Goal: Transaction & Acquisition: Purchase product/service

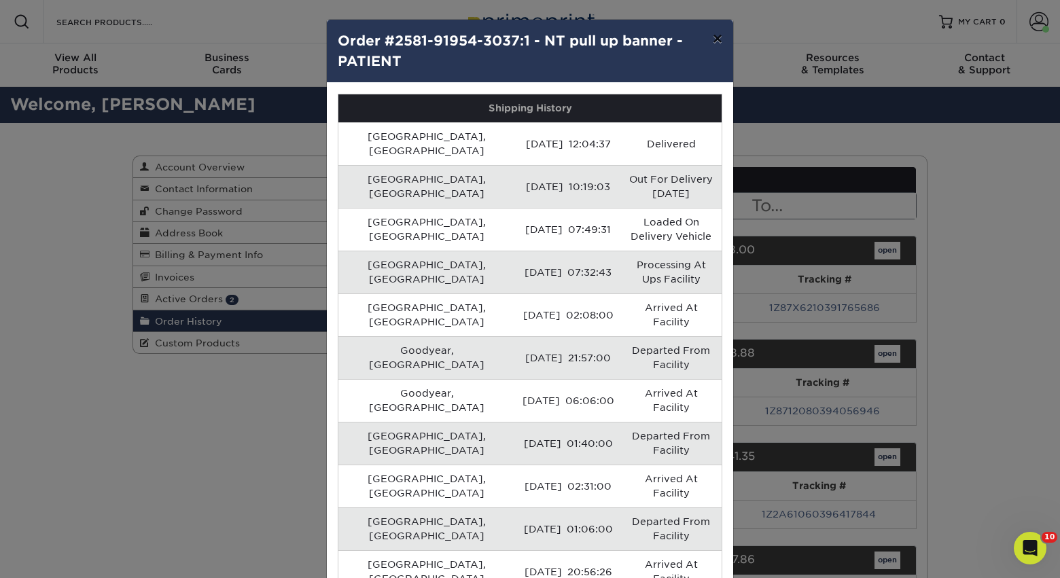
click at [716, 43] on button "×" at bounding box center [717, 39] width 31 height 38
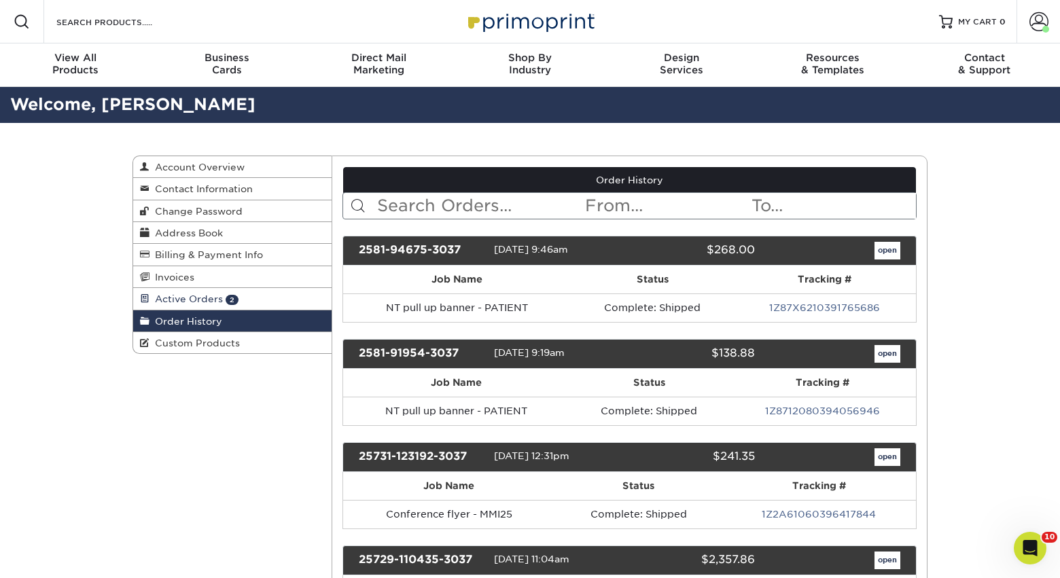
click at [269, 298] on link "Active Orders 2" at bounding box center [232, 299] width 198 height 22
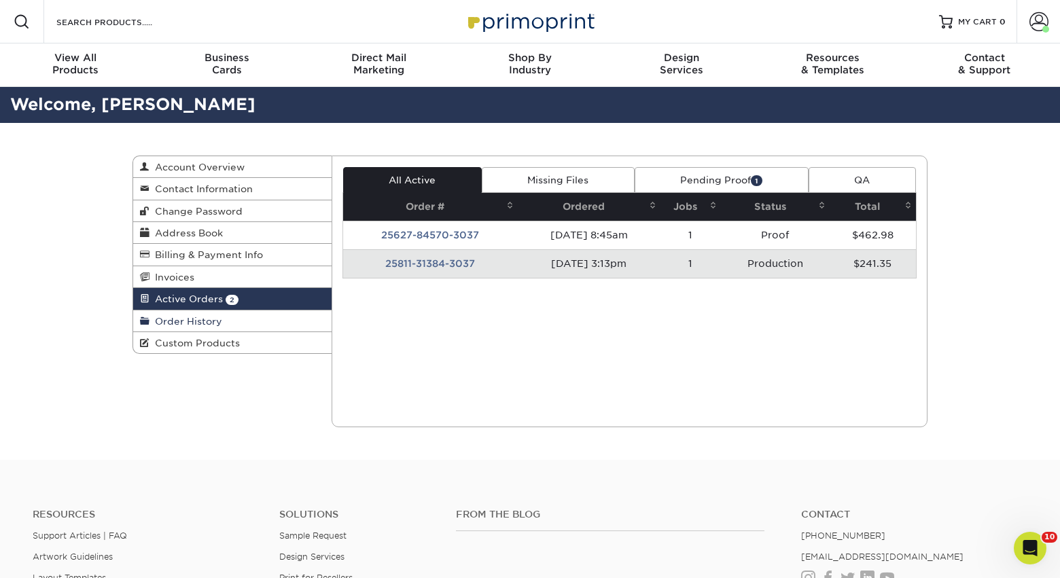
click at [260, 331] on link "Order History" at bounding box center [232, 322] width 198 height 22
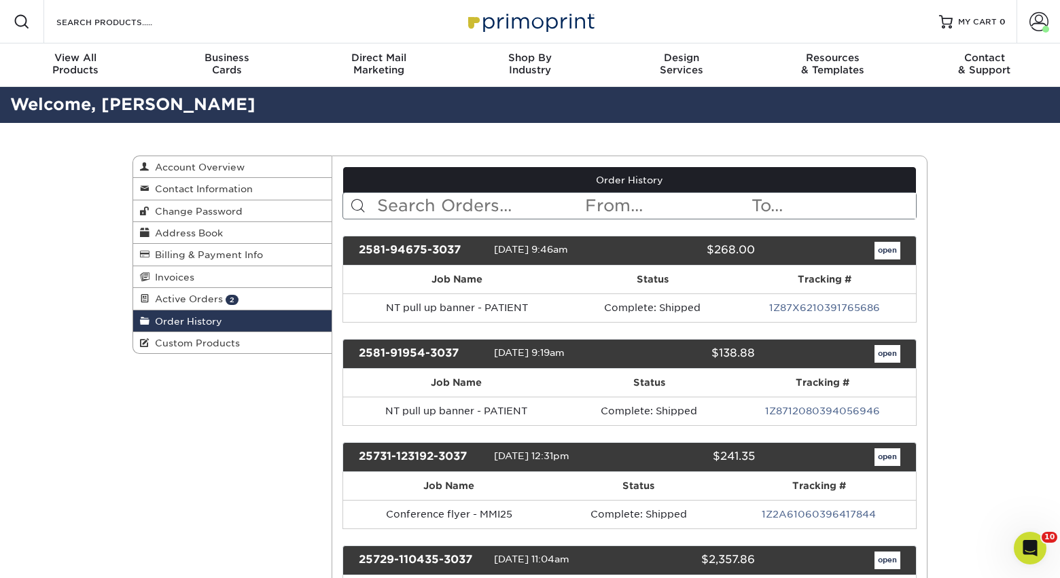
click at [457, 212] on input "text" at bounding box center [480, 206] width 209 height 26
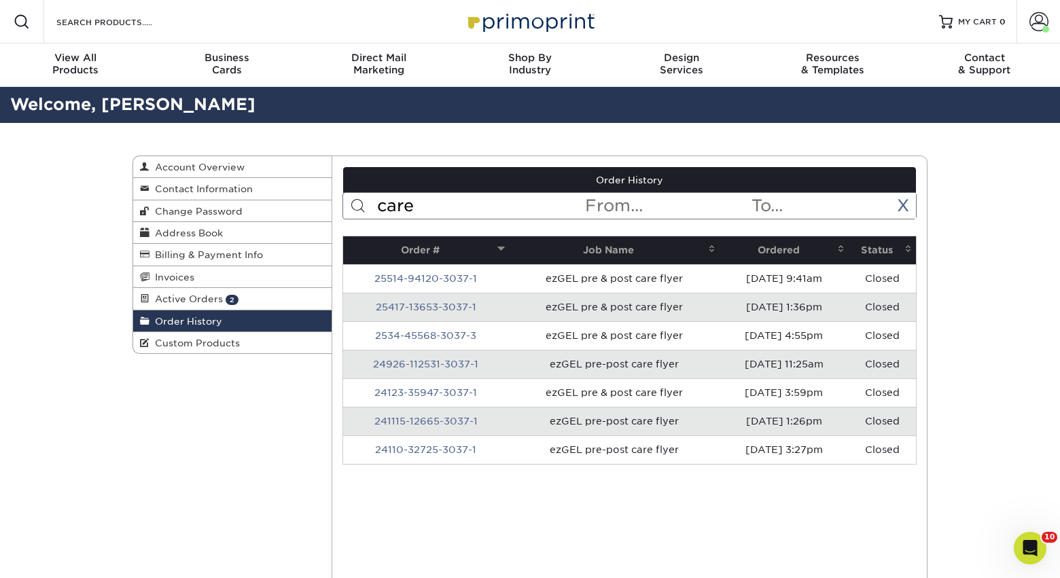
type input "care"
click at [782, 253] on th "Ordered" at bounding box center [784, 250] width 129 height 28
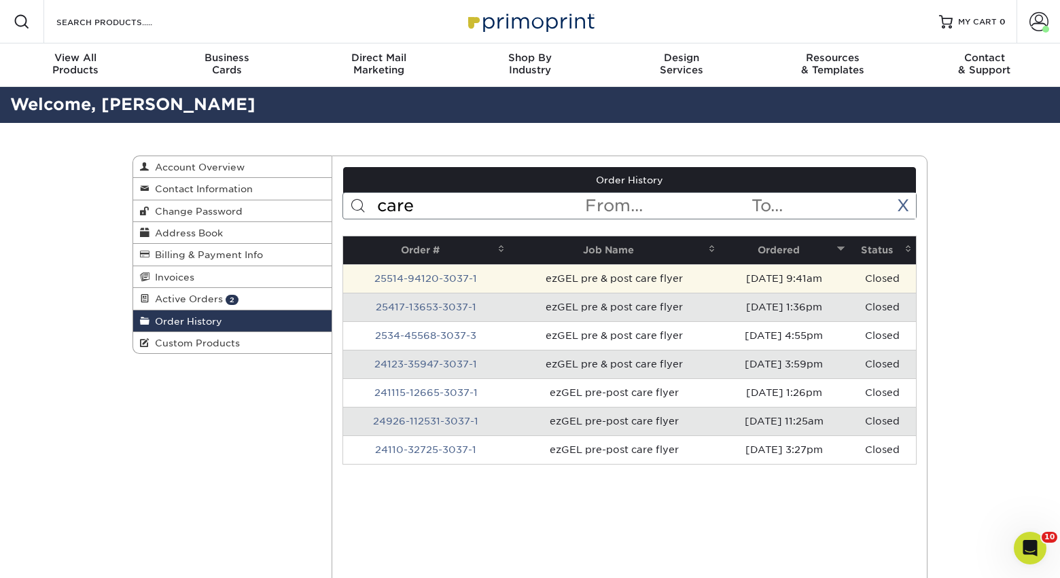
click at [653, 276] on td "ezGEL pre & post care flyer" at bounding box center [614, 278] width 211 height 29
click at [750, 277] on td "[DATE] 9:41am" at bounding box center [784, 278] width 129 height 29
click at [422, 277] on link "25514-94120-3037-1" at bounding box center [425, 278] width 103 height 11
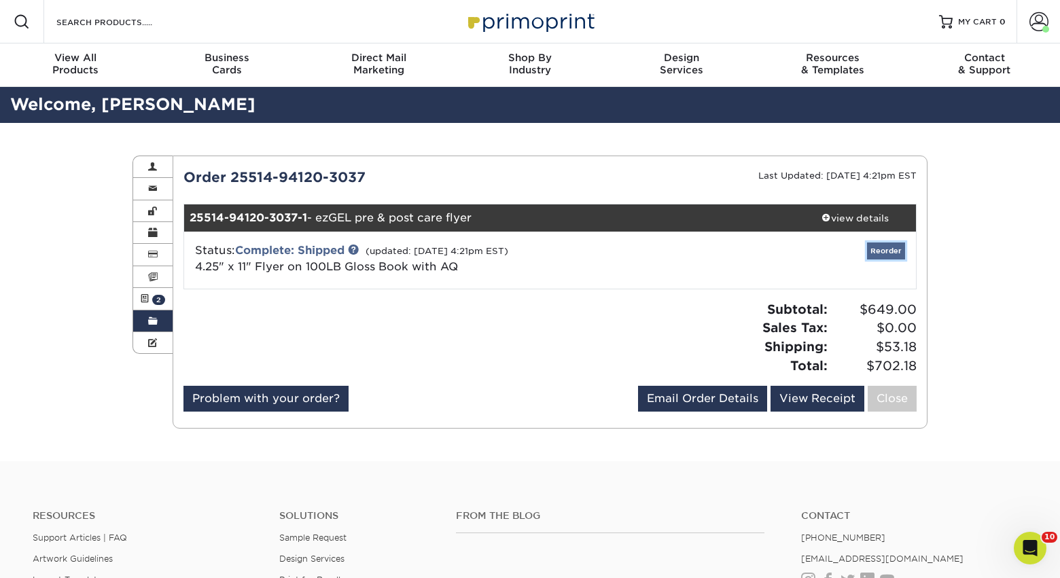
click at [882, 251] on link "Reorder" at bounding box center [886, 251] width 38 height 17
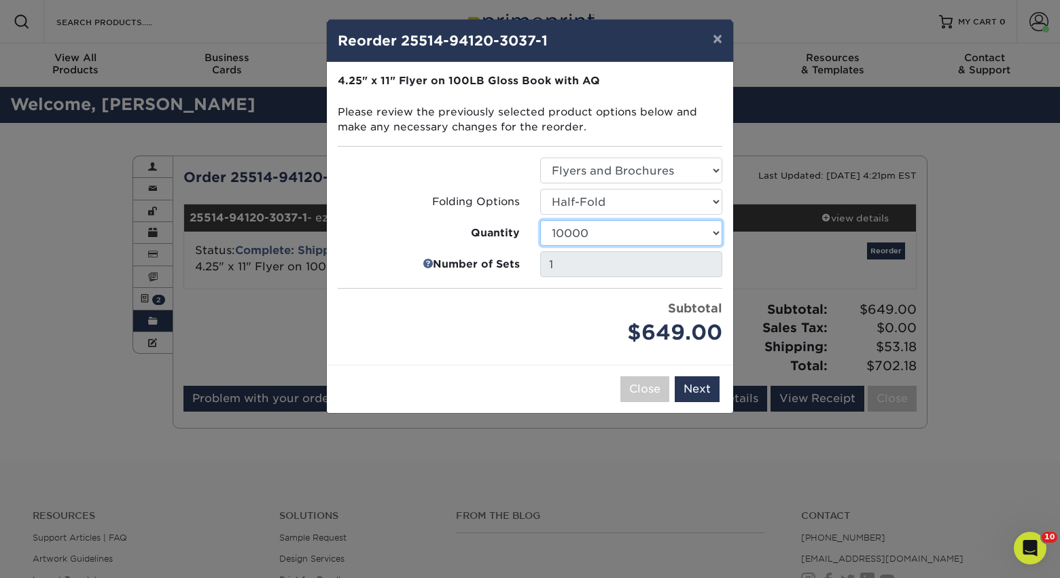
click at [676, 224] on select "100 250 500 750 1000 1500 2000 2500 3000 4000 5000 6000 7000 8000 9000 10000 15…" at bounding box center [631, 233] width 182 height 26
select select "f593fda3-2d5c-4b9e-9c2c-6197b899ae74"
click at [686, 383] on button "Next" at bounding box center [697, 389] width 45 height 26
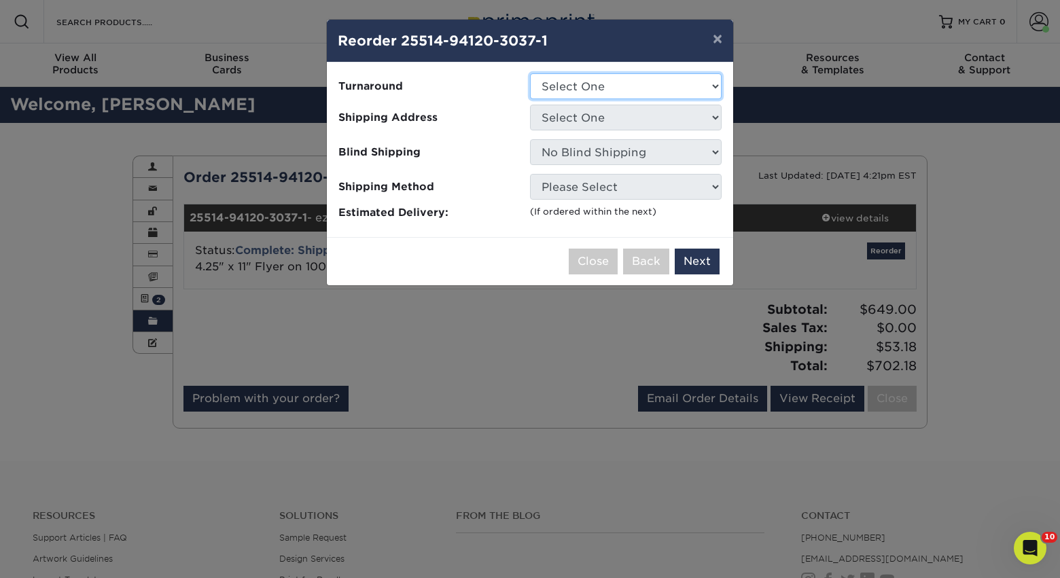
click at [635, 89] on select "Select One 2-4 Business Days 2 Day Next Business Day" at bounding box center [626, 86] width 192 height 26
select select "97058fe3-cfab-4c37-87fb-c07cc63a0a11"
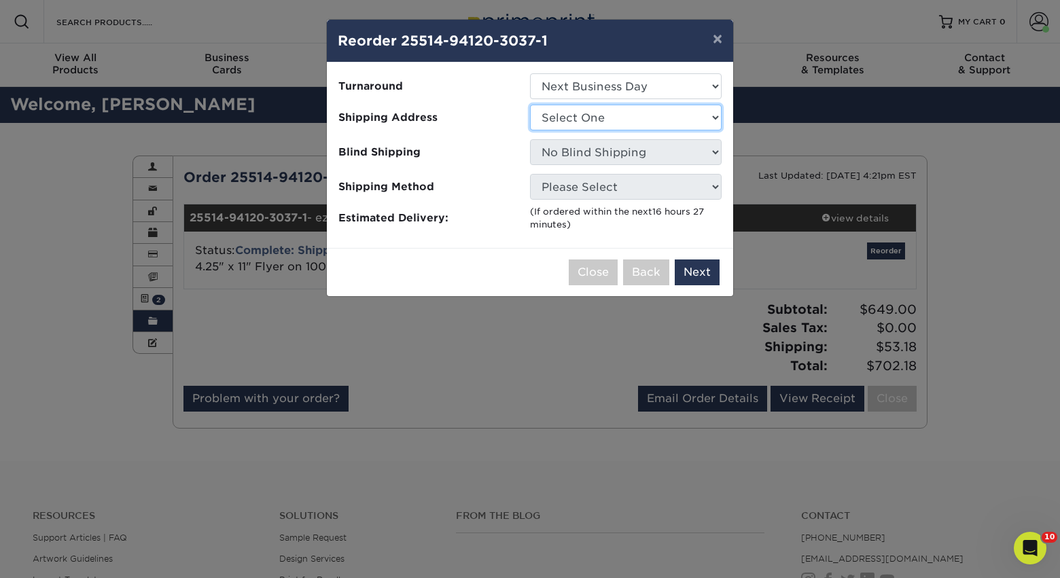
click at [612, 116] on select "Select One Alison Mims AN7 conference office - TX Anne McLean Anu Verma custome…" at bounding box center [626, 118] width 192 height 26
select select "244672"
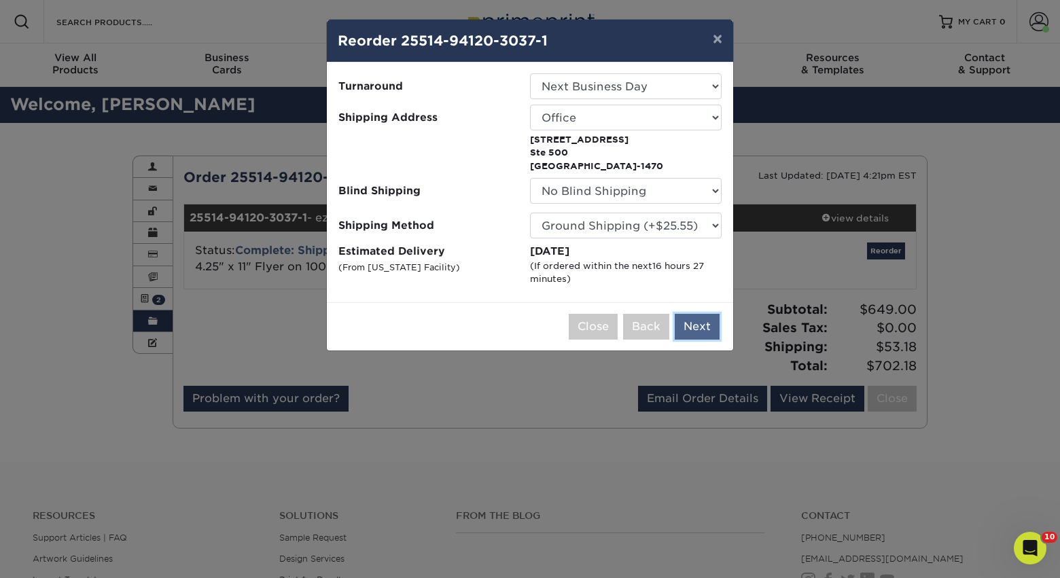
click at [700, 324] on button "Next" at bounding box center [697, 327] width 45 height 26
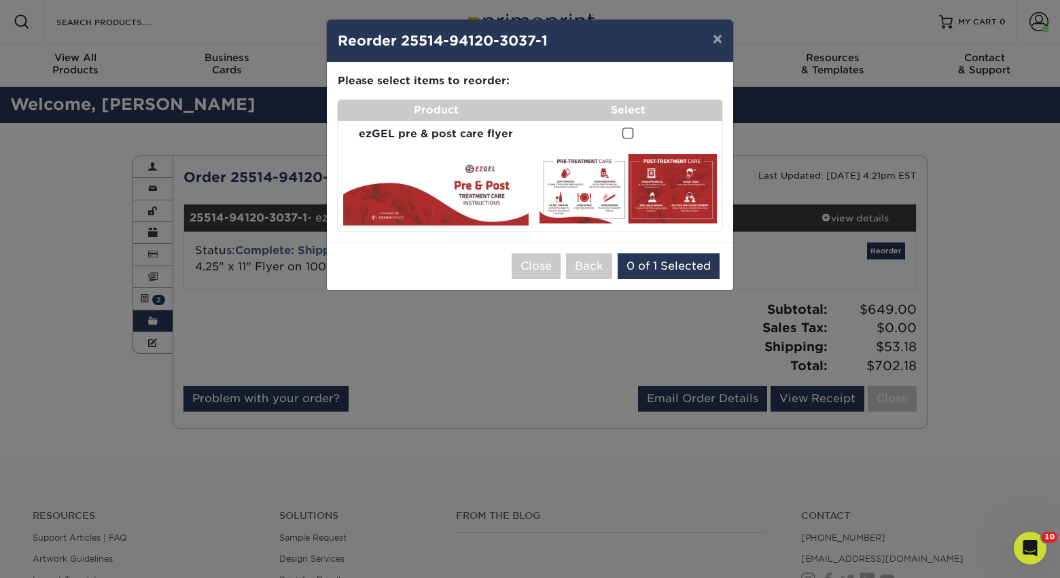
click at [625, 138] on span at bounding box center [628, 133] width 12 height 13
click at [0, 0] on input "checkbox" at bounding box center [0, 0] width 0 height 0
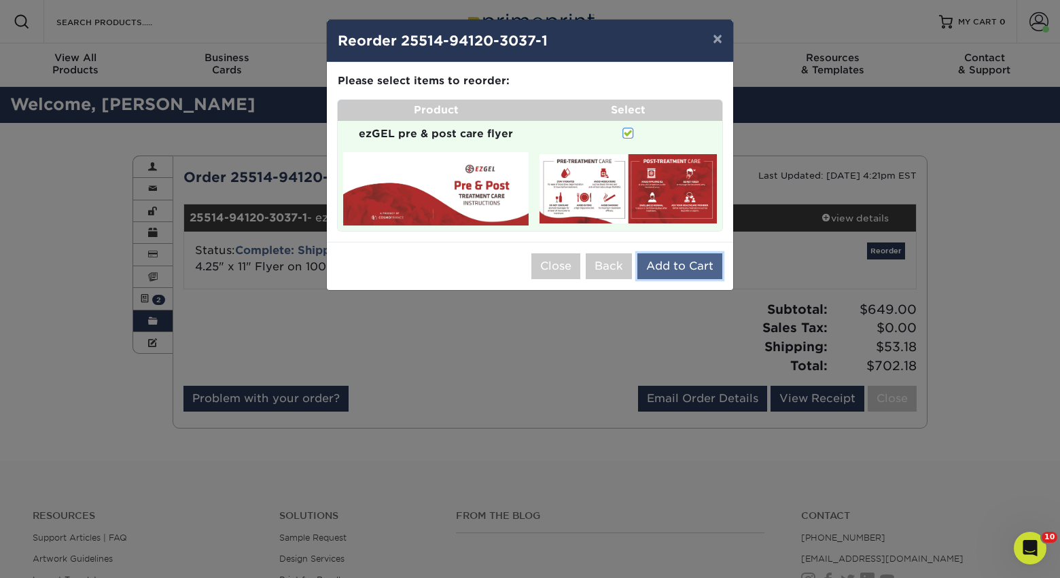
click at [658, 266] on button "Add to Cart" at bounding box center [679, 266] width 85 height 26
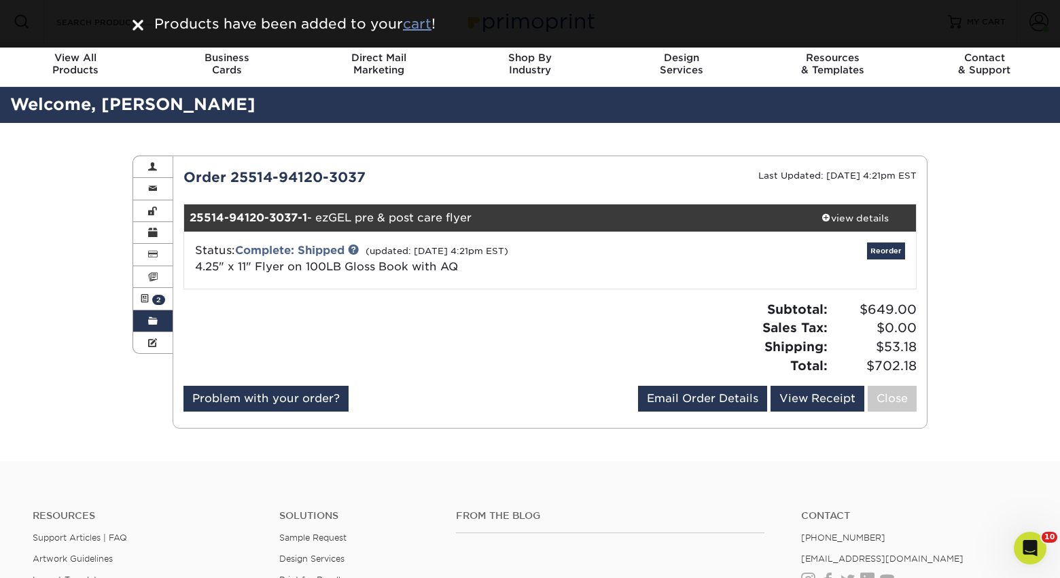
click at [425, 20] on u "cart" at bounding box center [417, 24] width 29 height 16
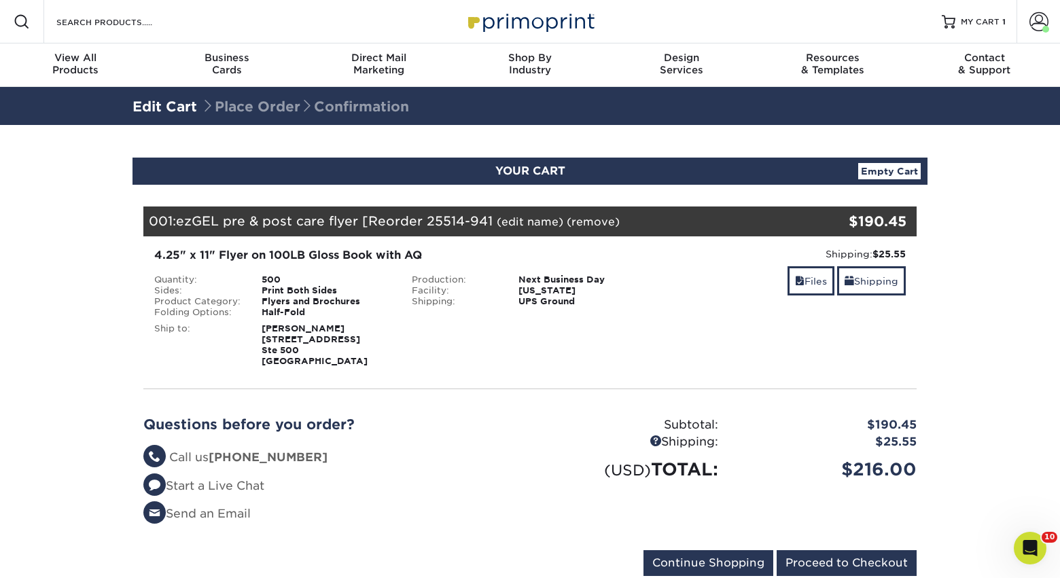
click at [510, 224] on link "(edit name)" at bounding box center [530, 221] width 67 height 13
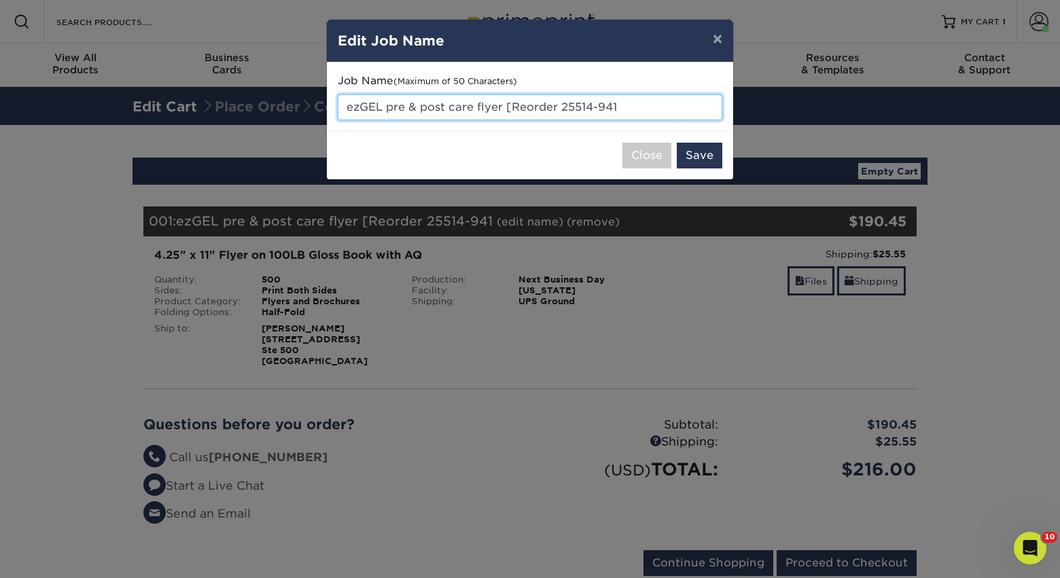
click at [483, 112] on input "ezGEL pre & post care flyer [Reorder 25514-941" at bounding box center [530, 107] width 385 height 26
drag, startPoint x: 508, startPoint y: 106, endPoint x: 683, endPoint y: 111, distance: 175.4
click at [683, 111] on input "ezGEL pre & post care flyer [Reorder 25514-941" at bounding box center [530, 107] width 385 height 26
click at [607, 103] on input "ezGEL pre & post care flyer" at bounding box center [530, 107] width 385 height 26
type input "ezGEL pre & post care flyer SPANISH"
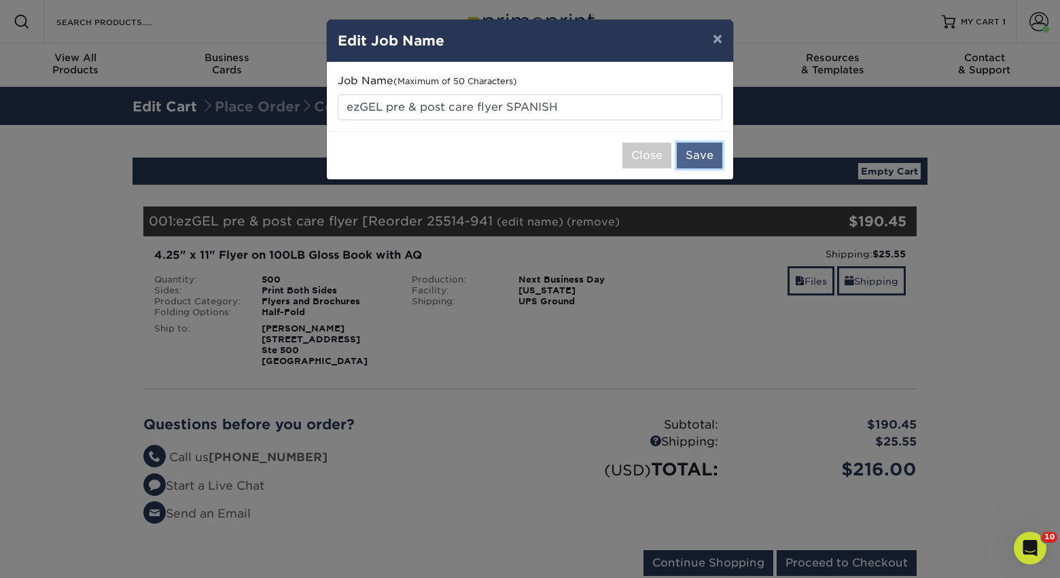
click at [701, 159] on button "Save" at bounding box center [700, 156] width 46 height 26
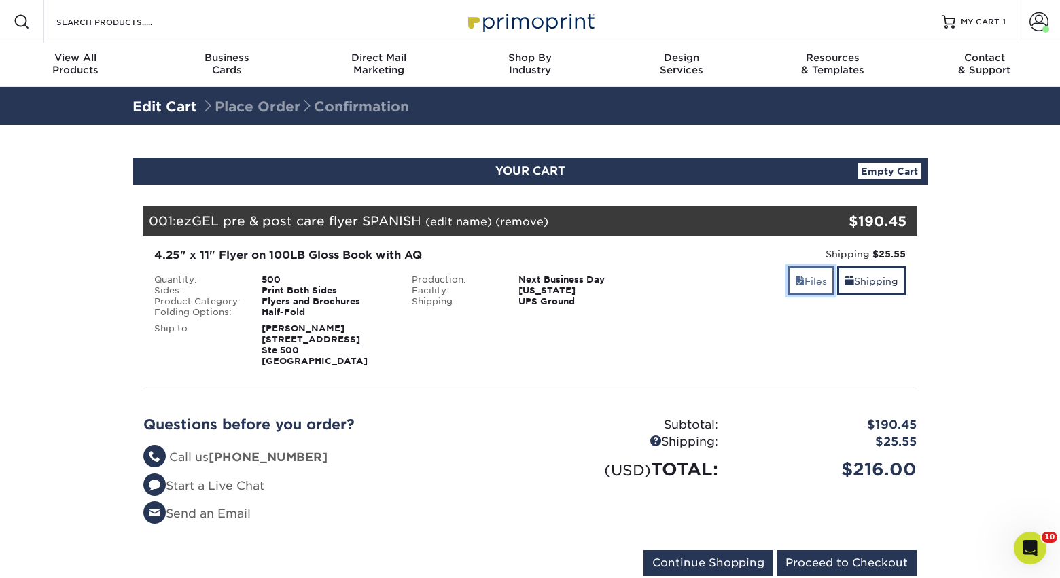
click at [809, 284] on link "Files" at bounding box center [811, 280] width 47 height 29
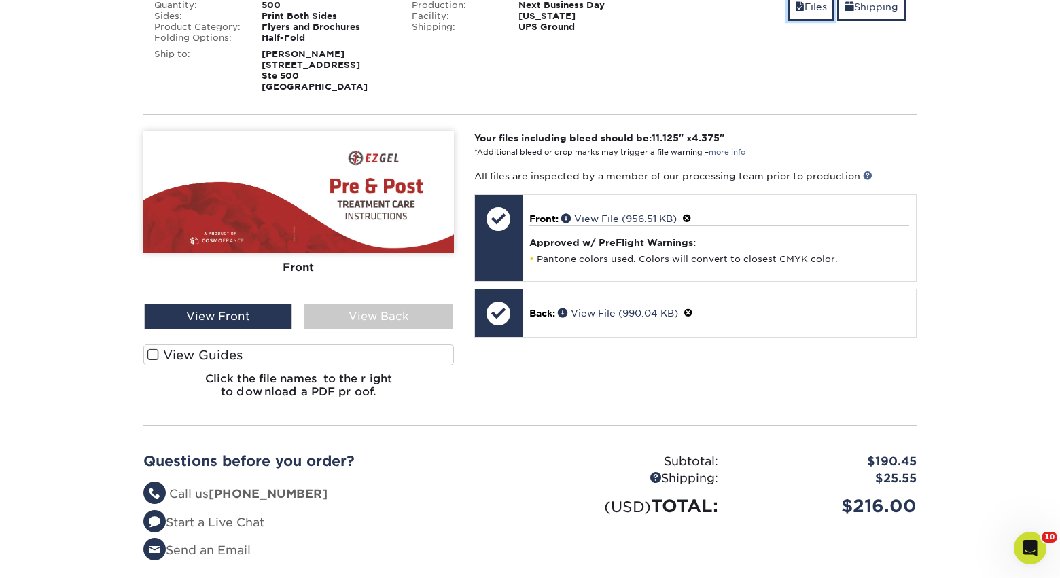
scroll to position [292, 0]
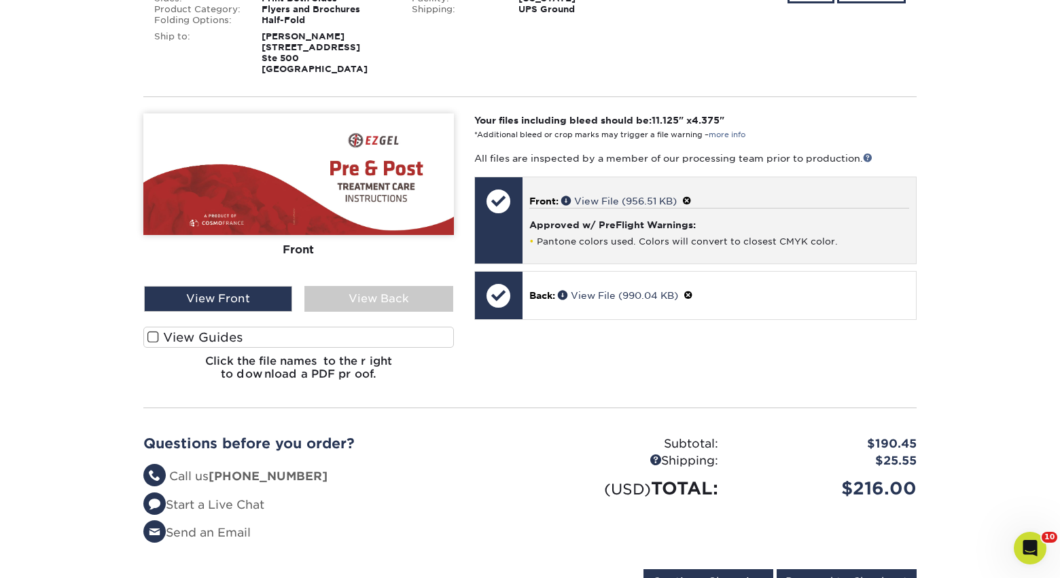
click at [690, 201] on span at bounding box center [687, 201] width 10 height 11
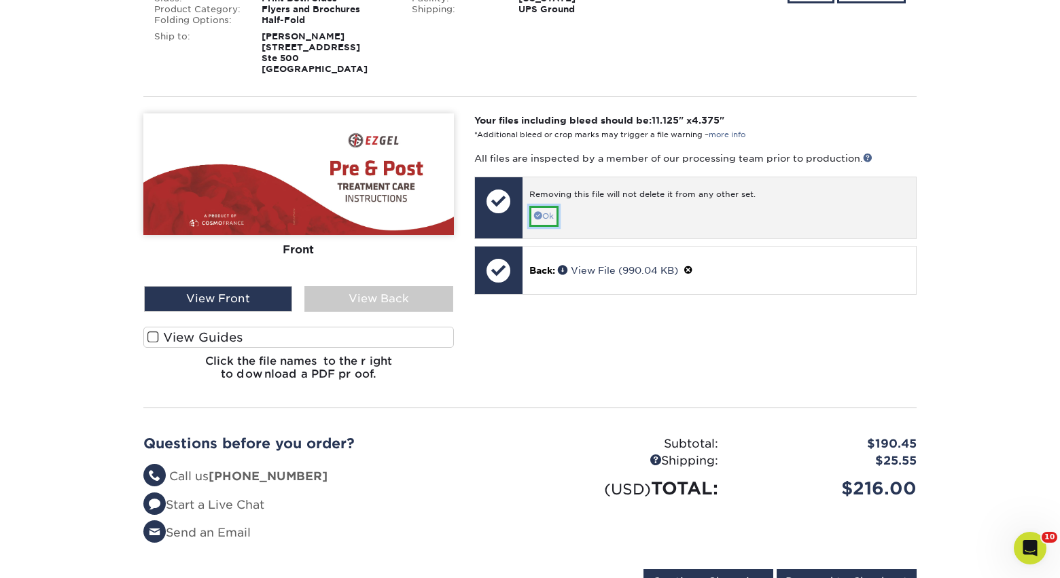
click at [553, 209] on link "Ok" at bounding box center [543, 216] width 29 height 21
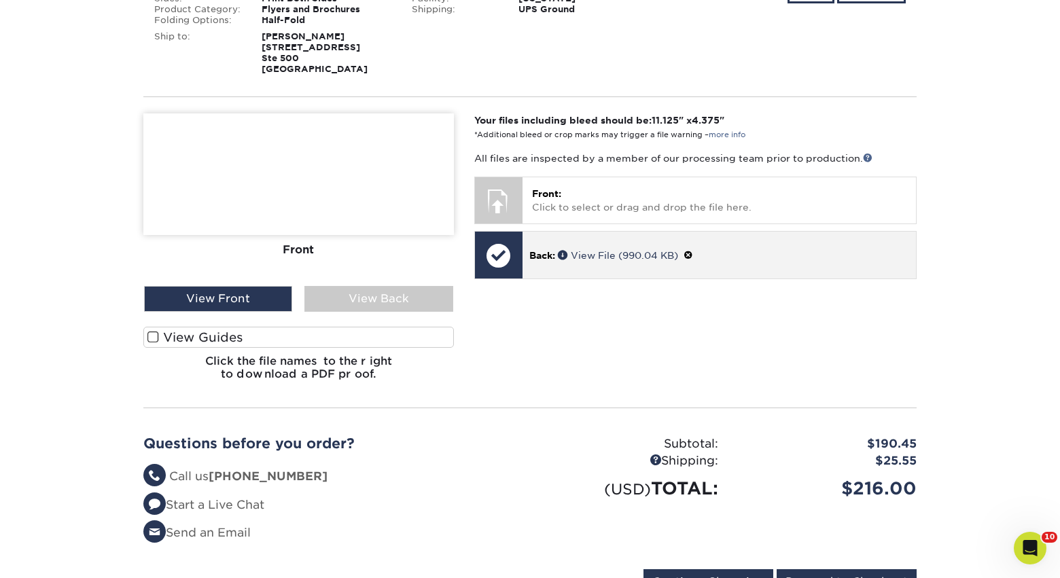
click at [691, 252] on span at bounding box center [689, 255] width 10 height 11
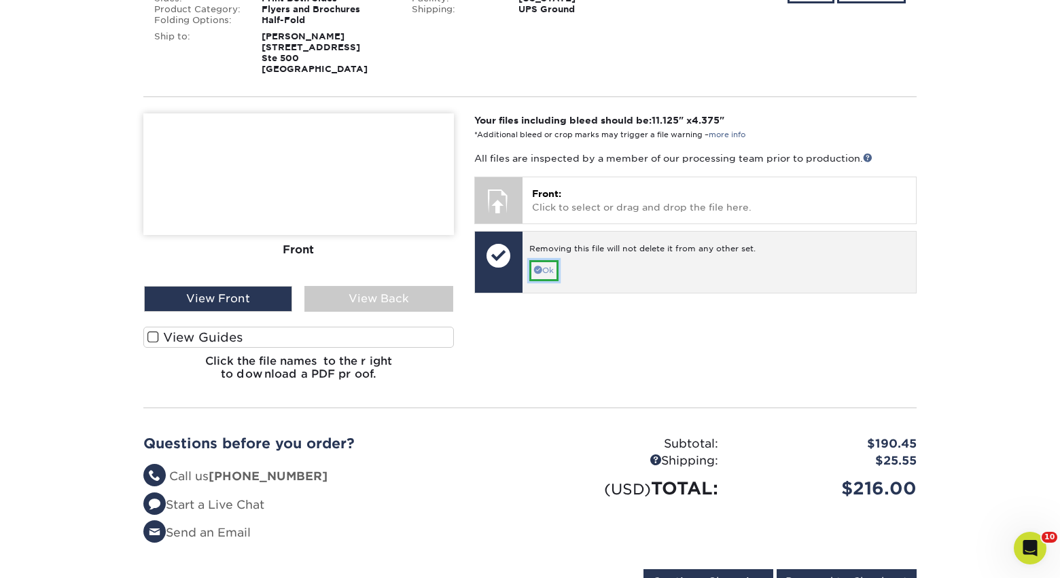
click at [544, 264] on link "Ok" at bounding box center [543, 270] width 29 height 21
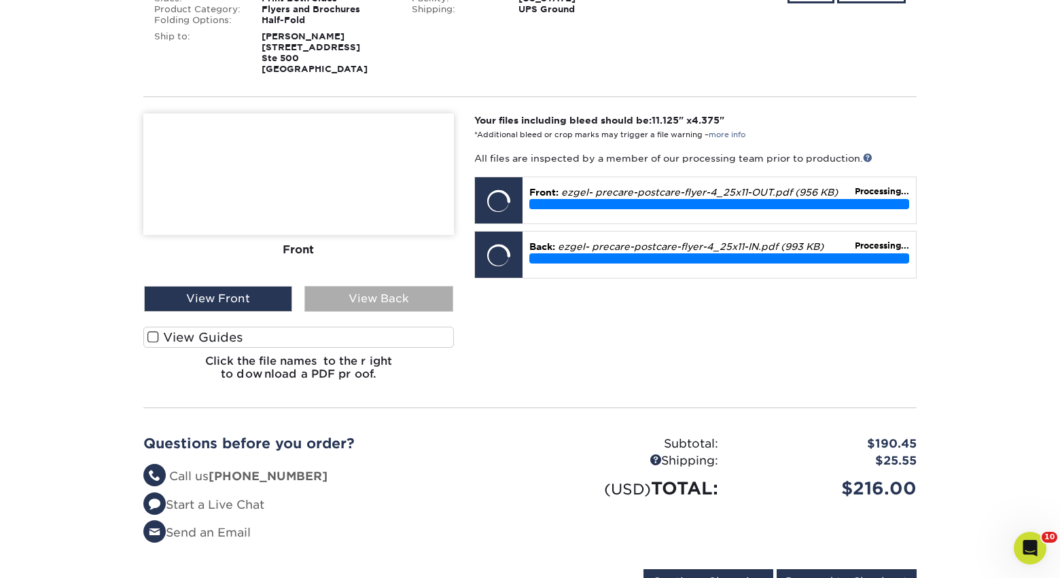
click at [391, 301] on div "View Back" at bounding box center [378, 299] width 148 height 26
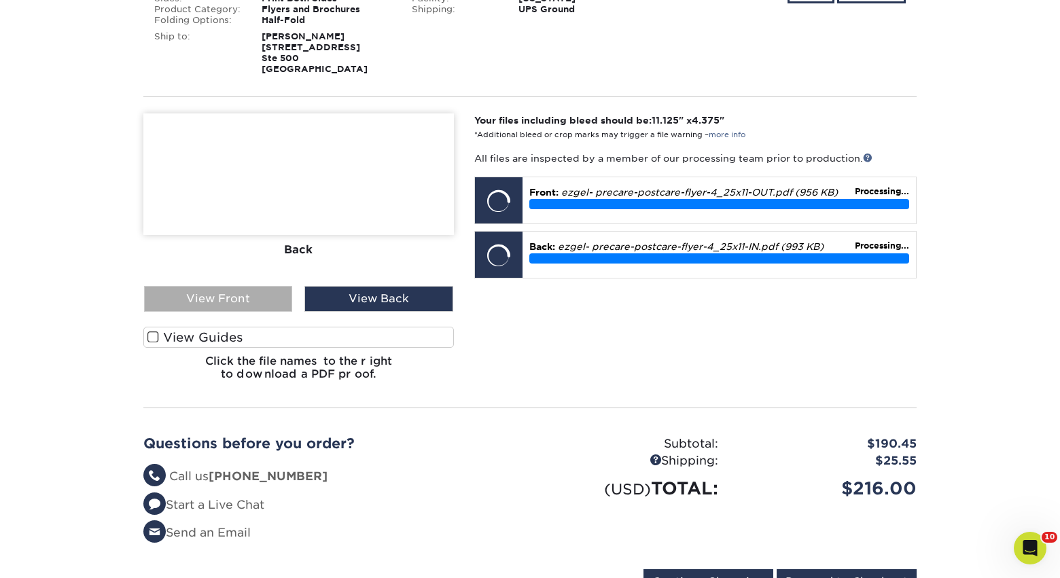
click at [260, 298] on div "View Front" at bounding box center [218, 299] width 148 height 26
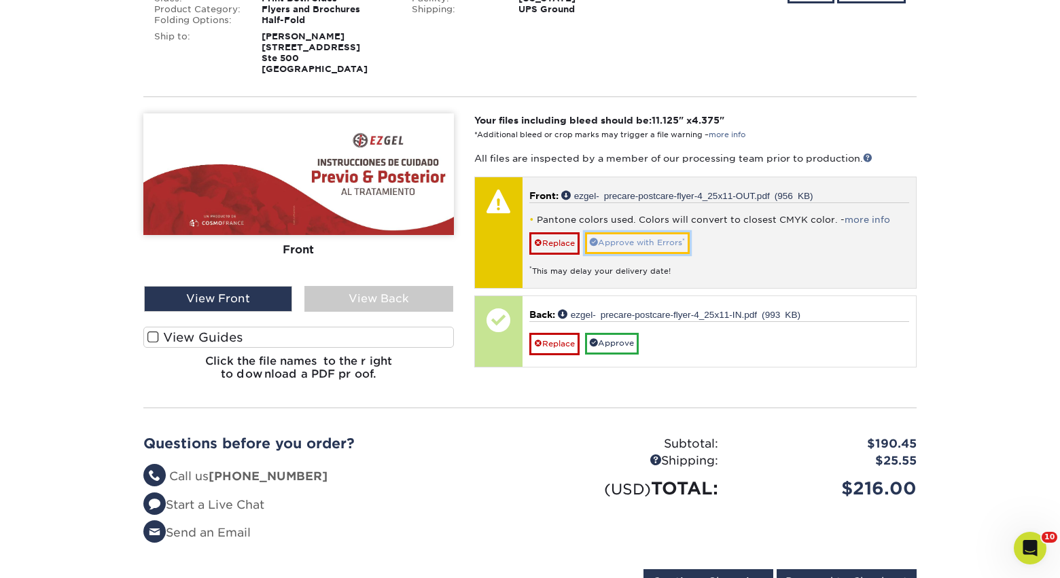
click at [633, 248] on link "Approve with Errors *" at bounding box center [637, 242] width 105 height 21
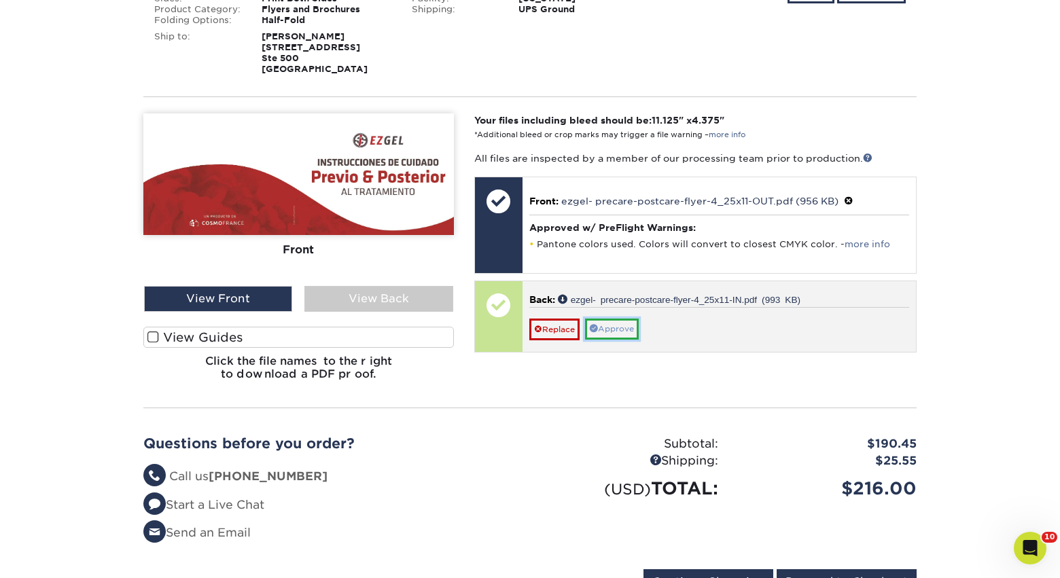
click at [617, 331] on link "Approve" at bounding box center [612, 329] width 54 height 21
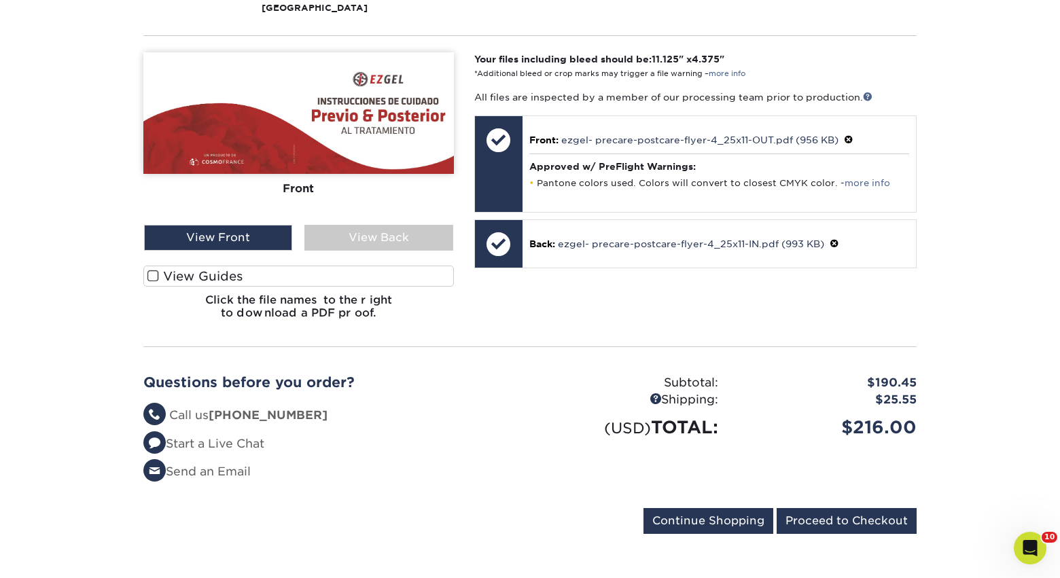
scroll to position [367, 0]
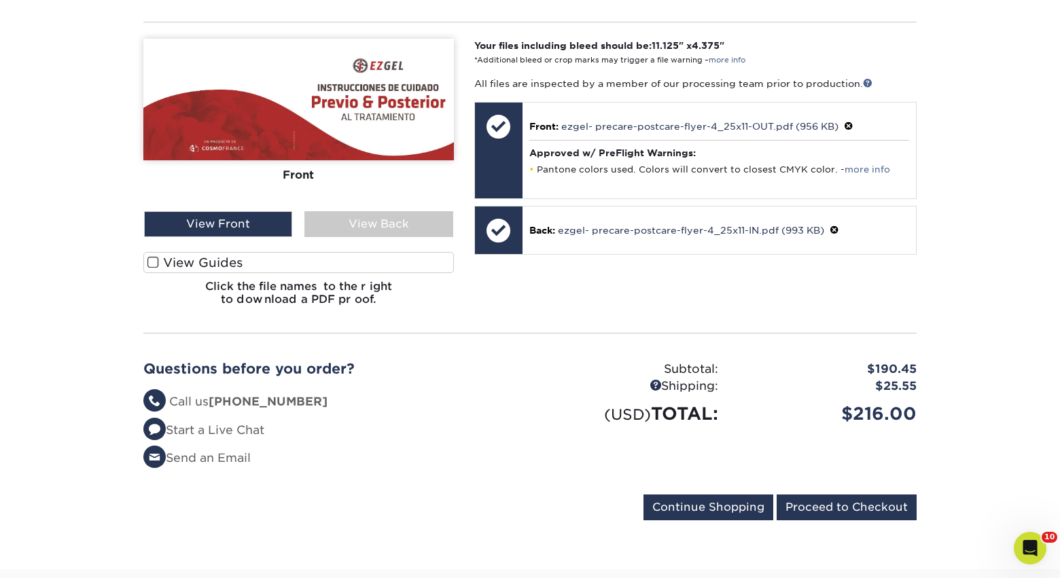
click at [657, 304] on div "Your files including bleed should be: 11.125 " x 4.375 " *Additional bleed or c…" at bounding box center [695, 178] width 463 height 278
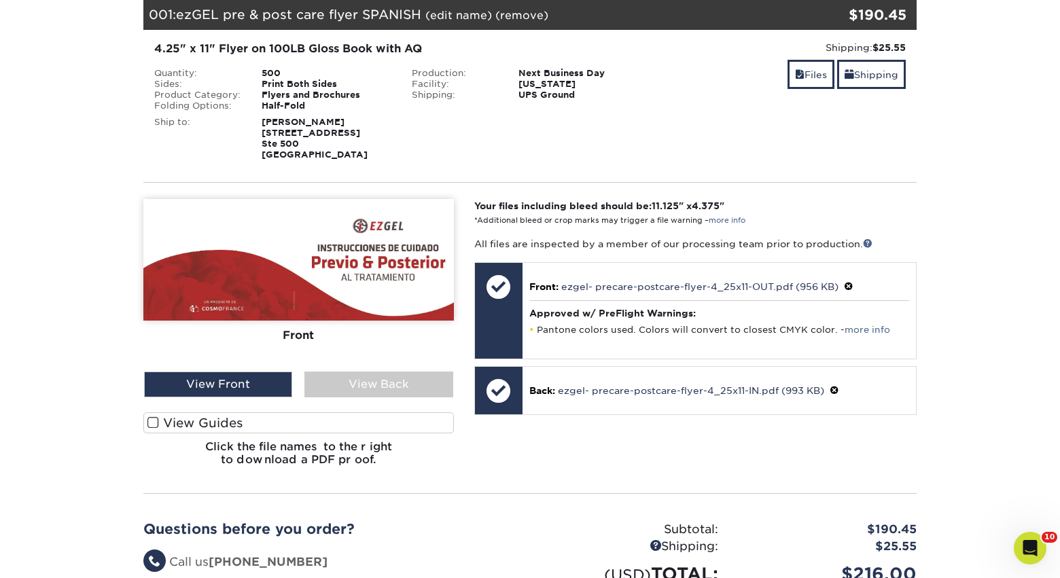
scroll to position [317, 0]
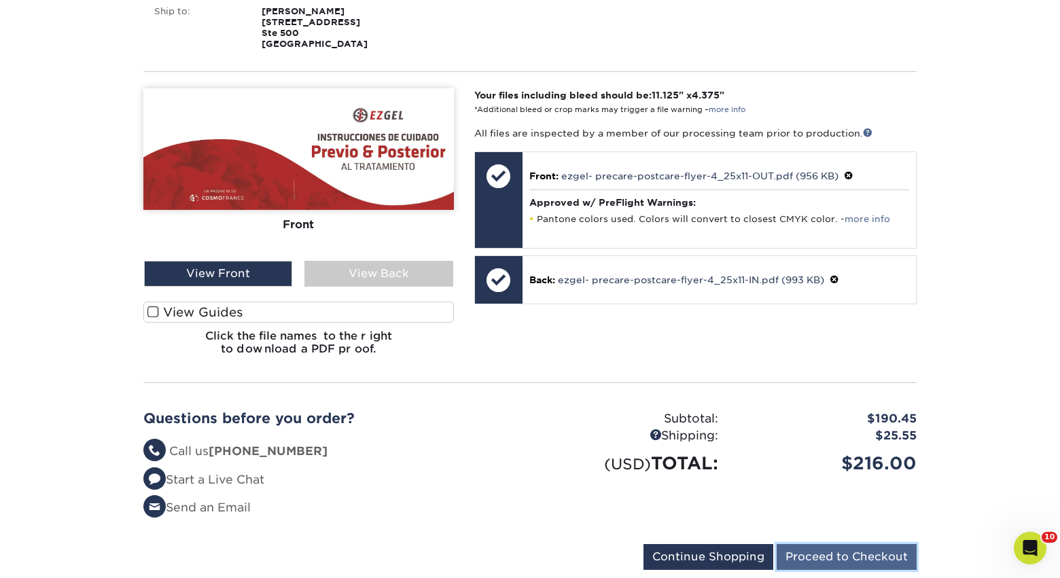
click at [820, 555] on input "Proceed to Checkout" at bounding box center [847, 557] width 140 height 26
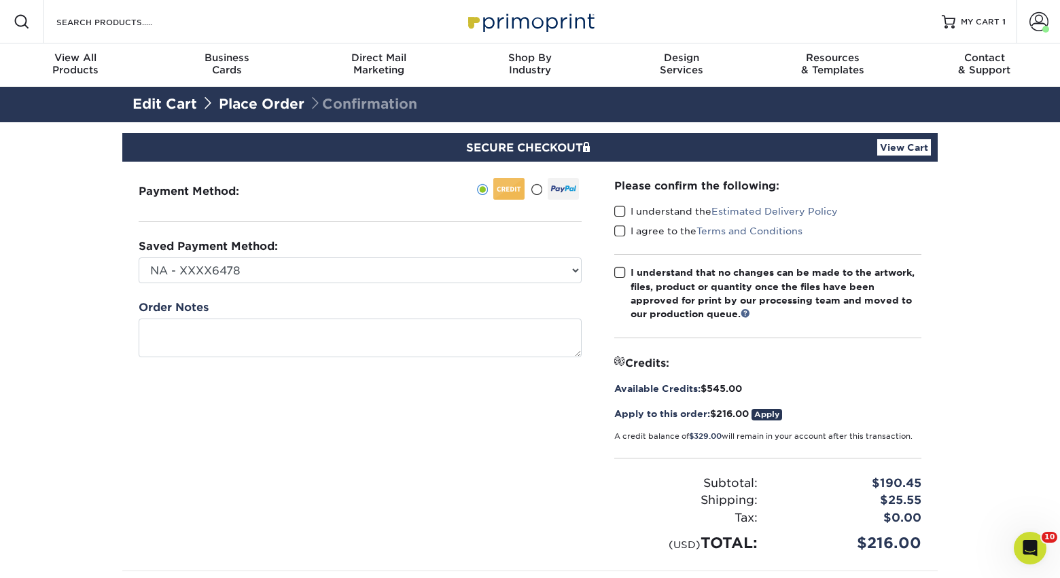
click at [624, 209] on span at bounding box center [620, 211] width 12 height 13
click at [0, 0] on input "I understand the Estimated Delivery Policy" at bounding box center [0, 0] width 0 height 0
click at [624, 236] on span at bounding box center [620, 231] width 12 height 13
click at [0, 0] on input "I agree to the Terms and Conditions" at bounding box center [0, 0] width 0 height 0
click at [623, 268] on span at bounding box center [620, 272] width 12 height 13
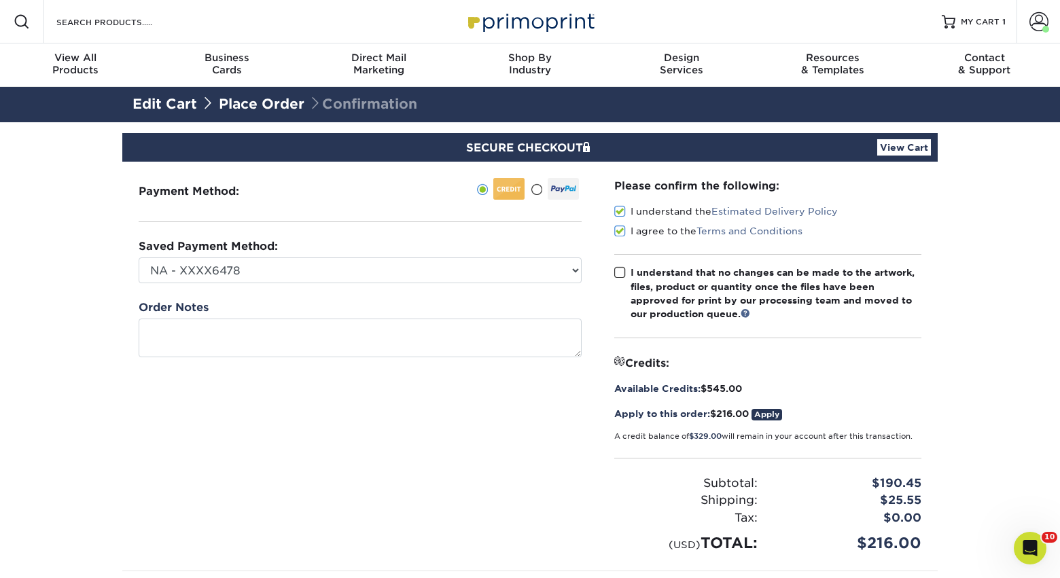
click at [0, 0] on input "I understand that no changes can be made to the artwork, files, product or quan…" at bounding box center [0, 0] width 0 height 0
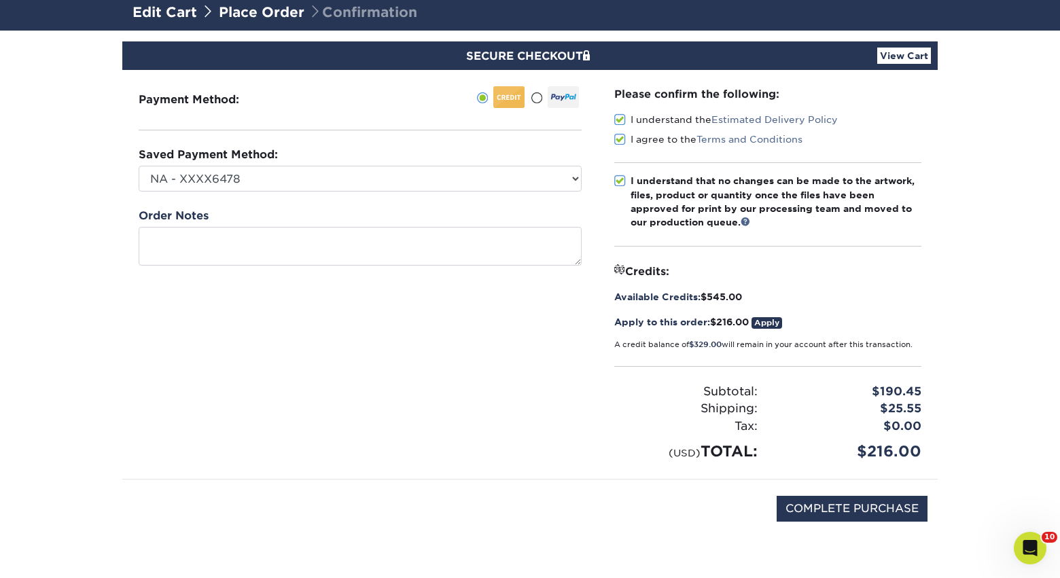
scroll to position [207, 0]
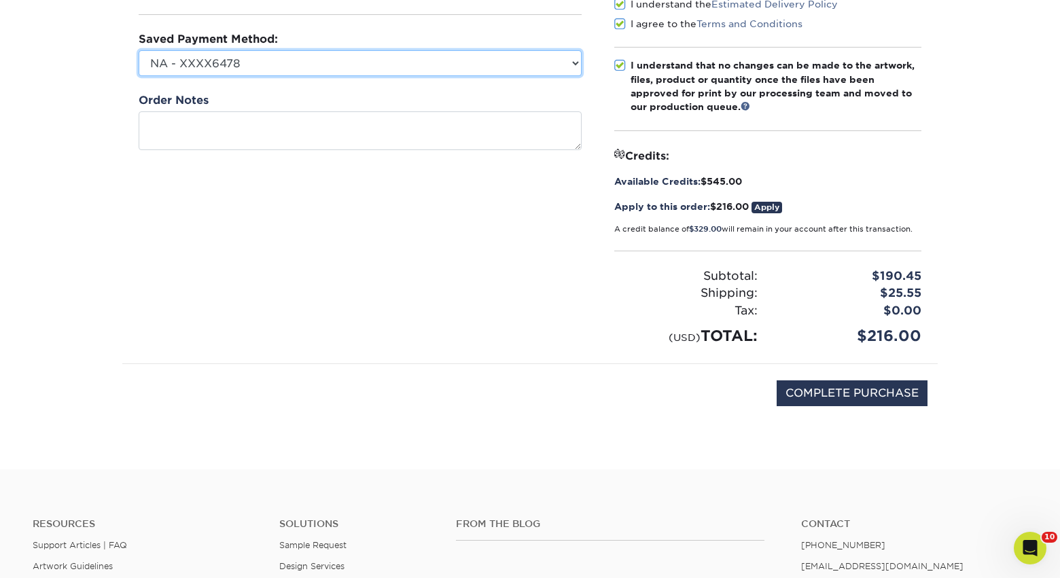
click at [422, 68] on select "NA - XXXX6478 NovaThreads - XXXX3086 CosmoFrance - XXXX3973 Conference - XXXX66…" at bounding box center [360, 63] width 443 height 26
select select "69607"
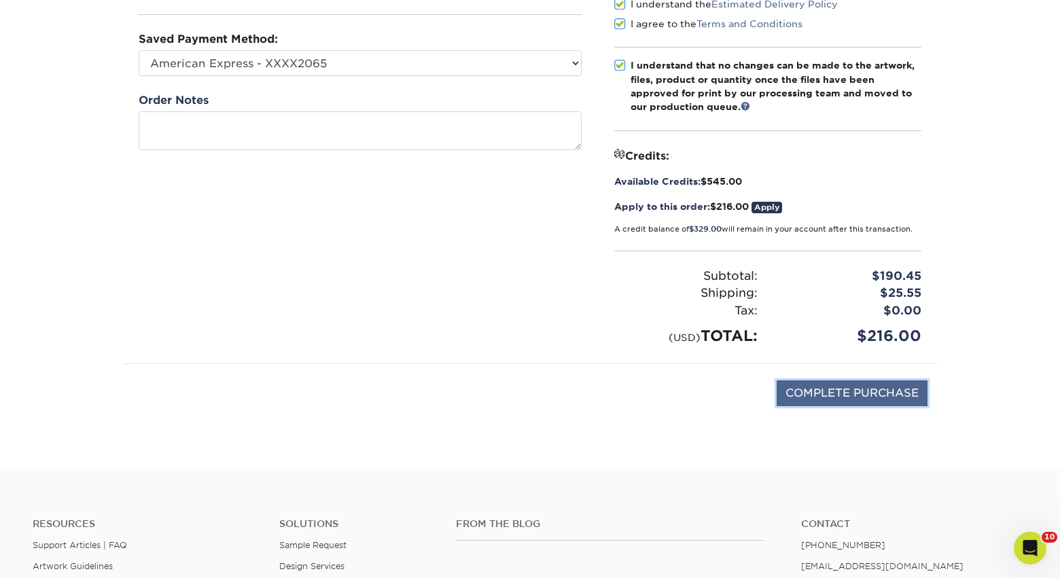
click at [826, 394] on input "COMPLETE PURCHASE" at bounding box center [852, 394] width 151 height 26
type input "PROCESSING, PLEASE WAIT..."
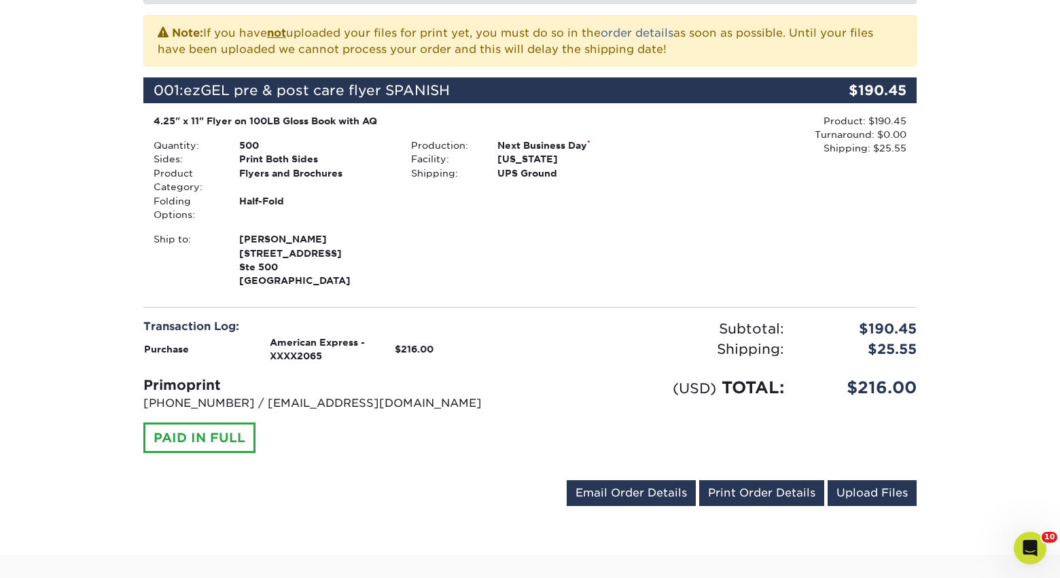
scroll to position [354, 0]
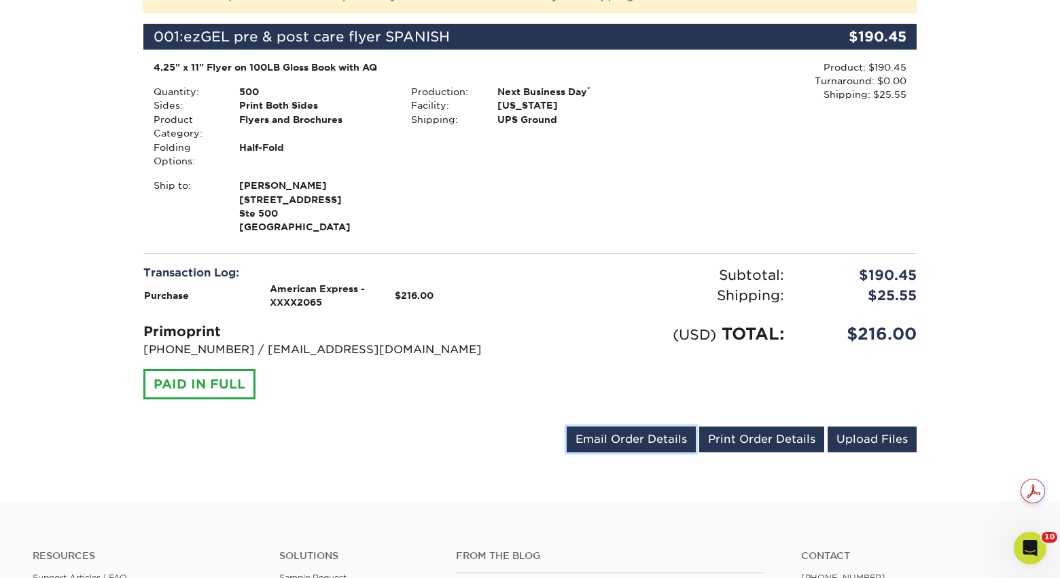
click at [750, 436] on link "Print Order Details" at bounding box center [761, 440] width 125 height 26
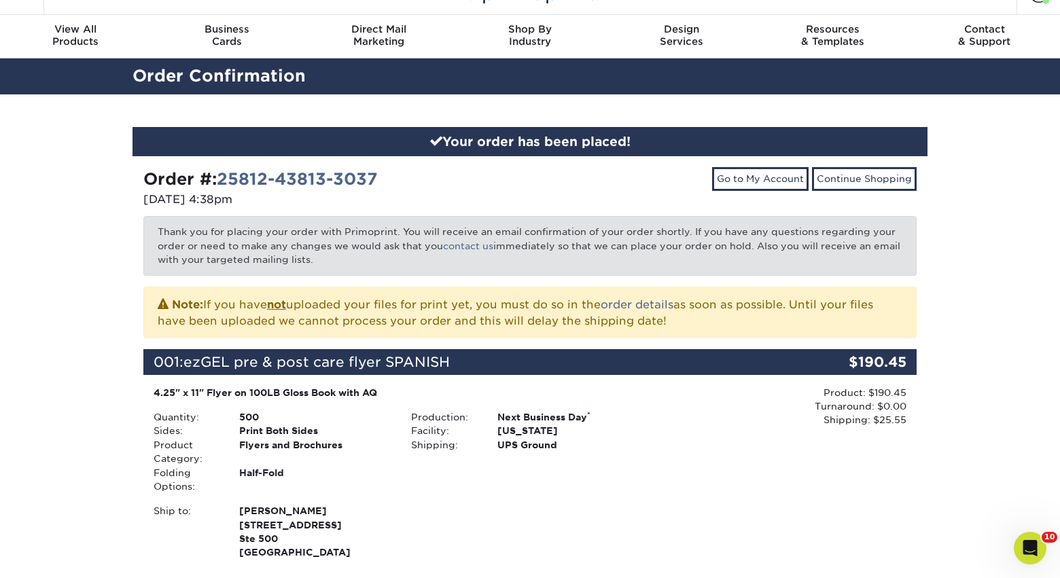
scroll to position [0, 0]
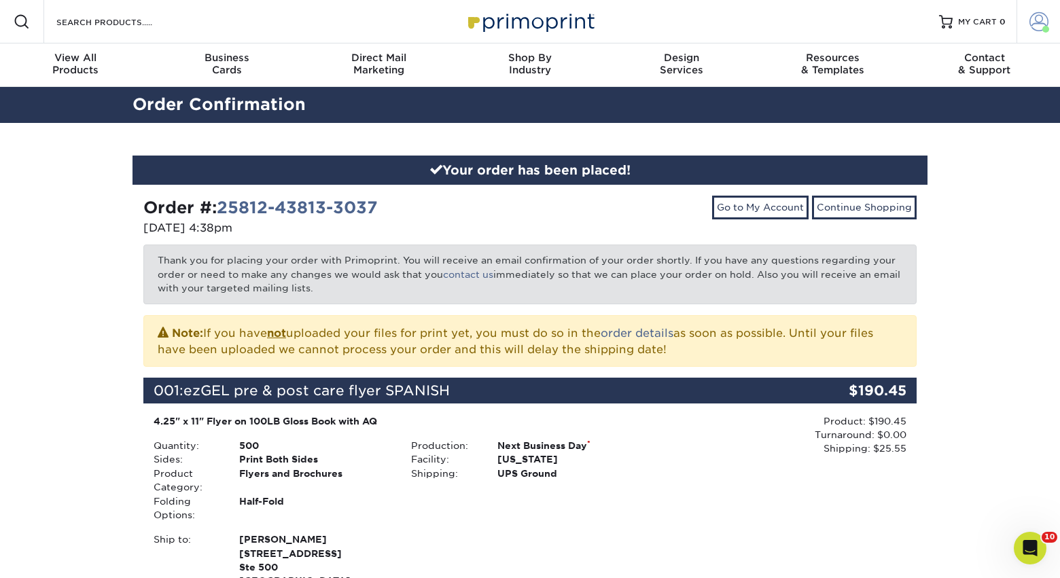
click at [1027, 21] on link "Account" at bounding box center [1038, 21] width 43 height 43
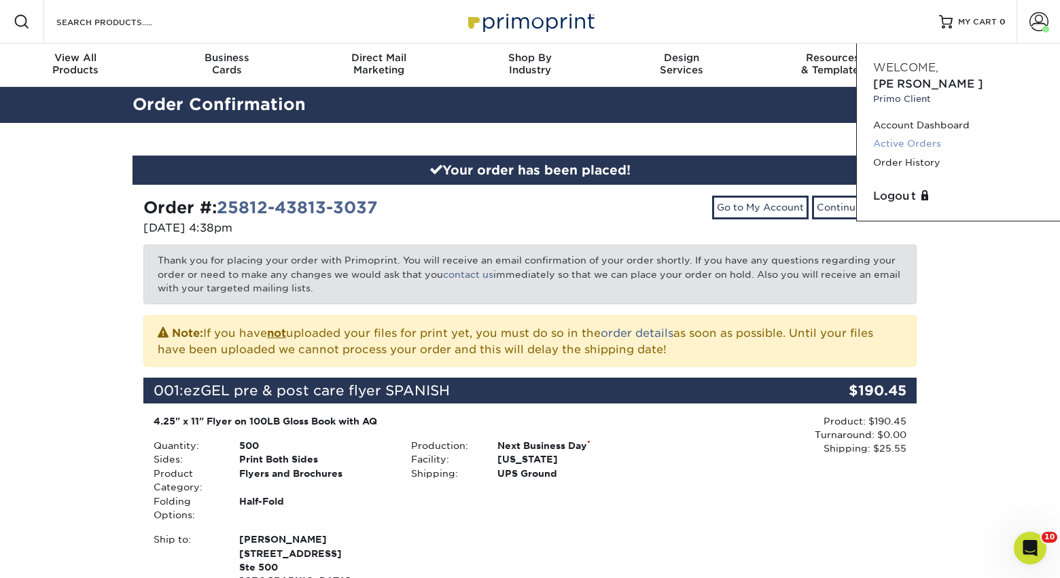
click at [901, 135] on link "Active Orders" at bounding box center [958, 144] width 171 height 18
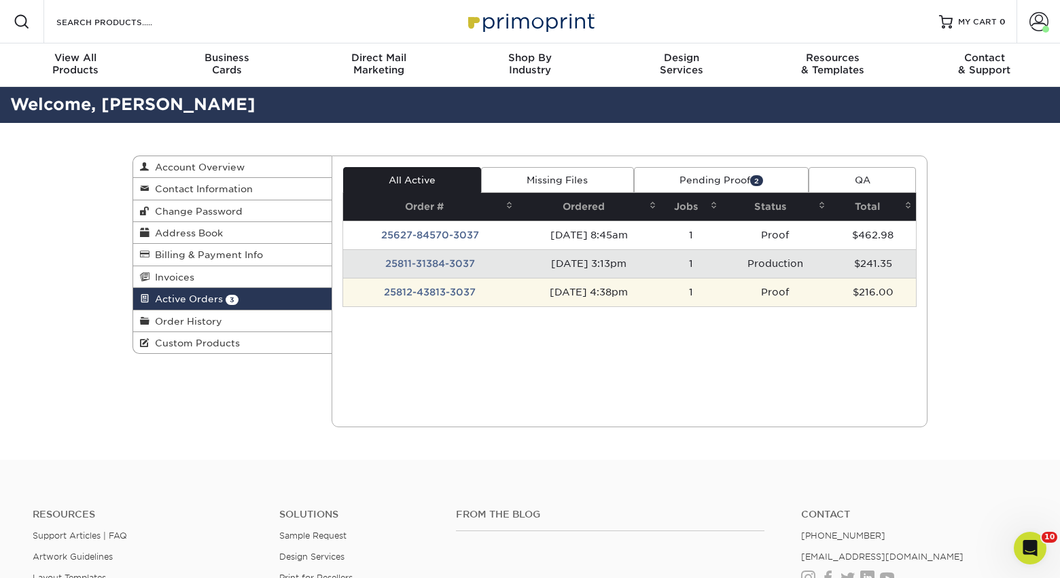
click at [612, 293] on td "[DATE] 4:38pm" at bounding box center [588, 292] width 143 height 29
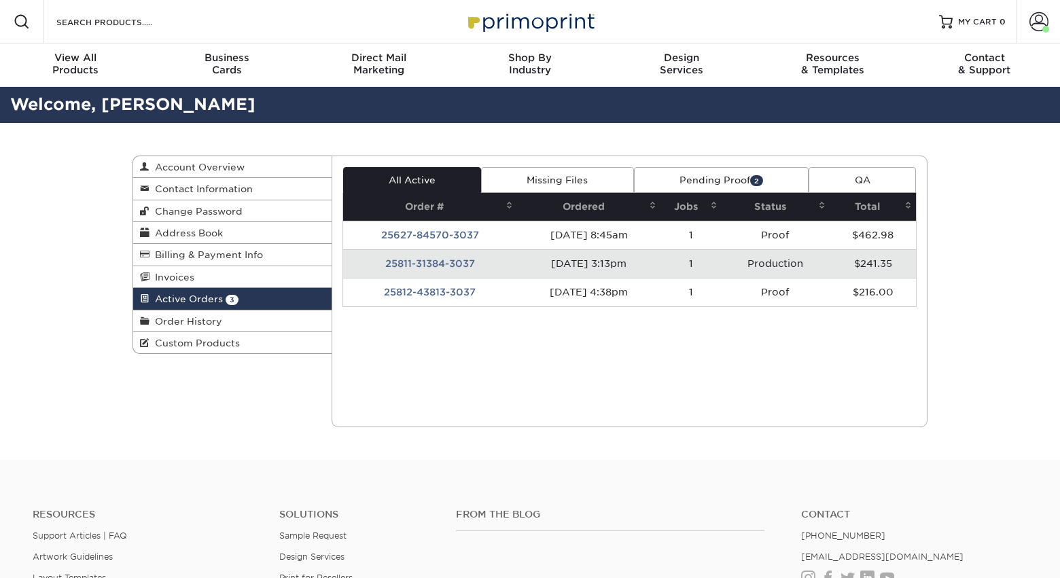
click at [612, 293] on td "[DATE] 4:38pm" at bounding box center [588, 292] width 143 height 29
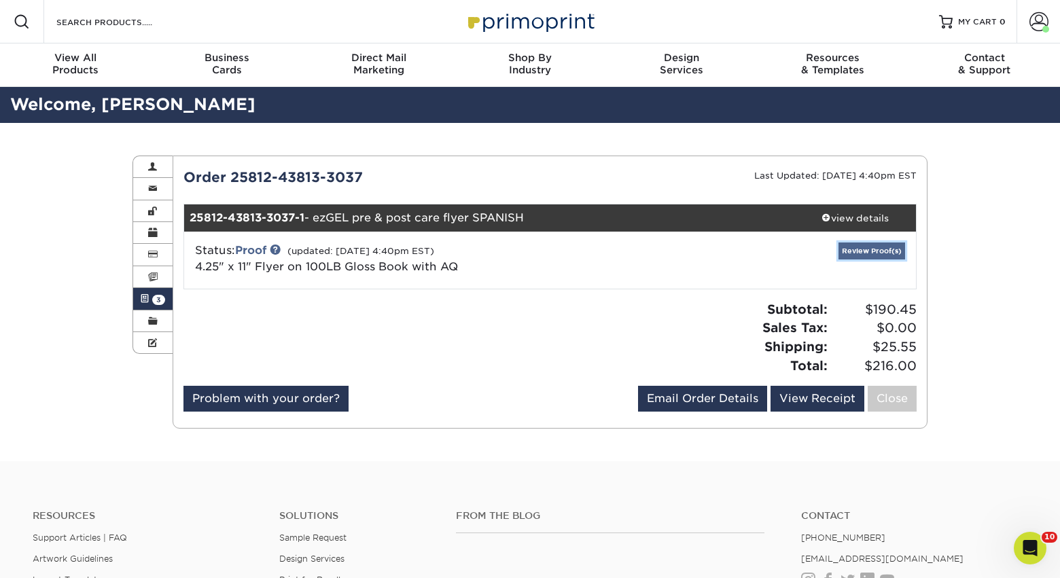
click at [878, 248] on link "Review Proof(s)" at bounding box center [872, 251] width 67 height 17
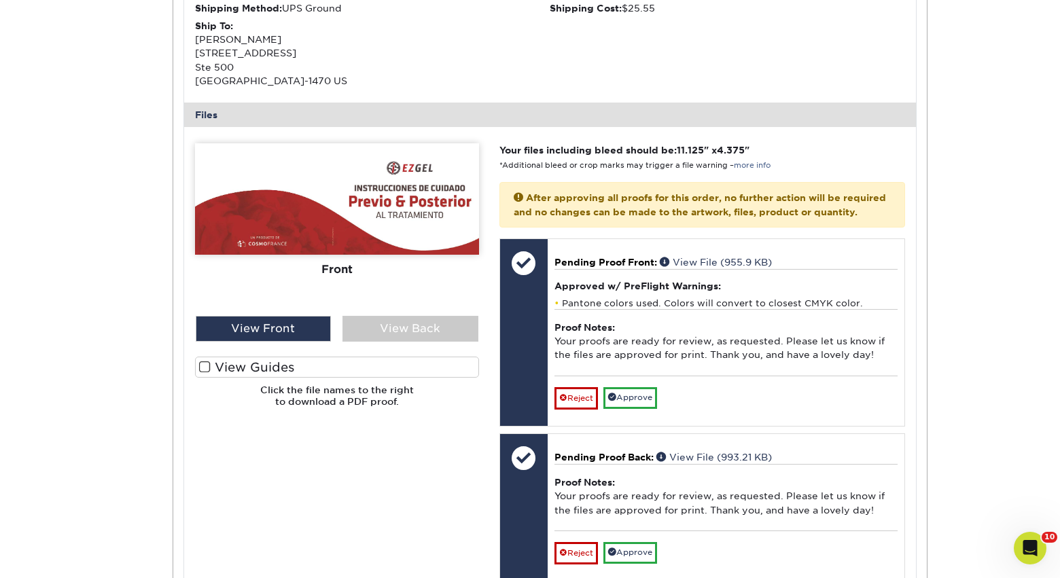
scroll to position [478, 0]
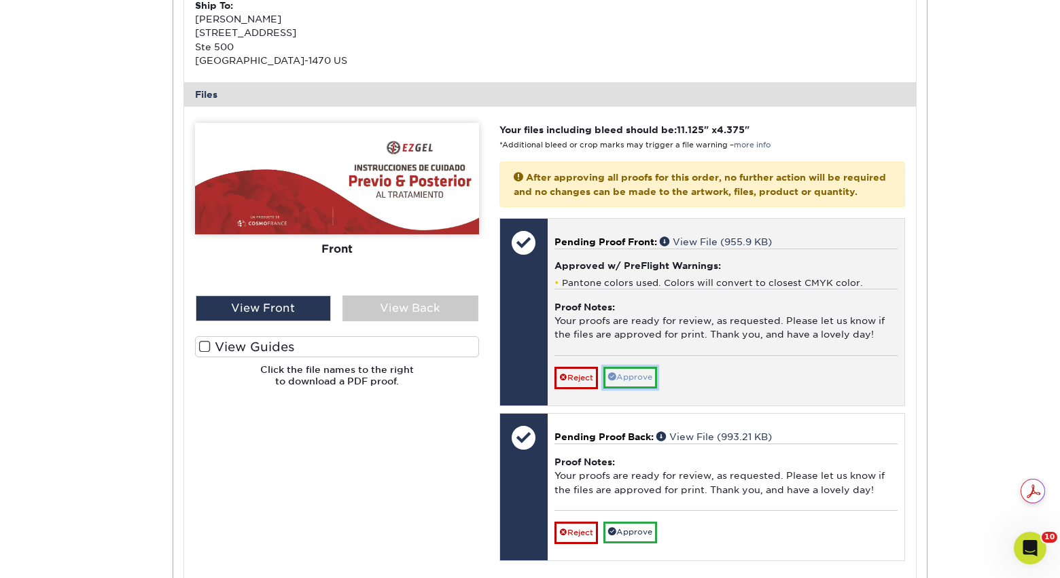
click at [643, 388] on link "Approve" at bounding box center [630, 377] width 54 height 21
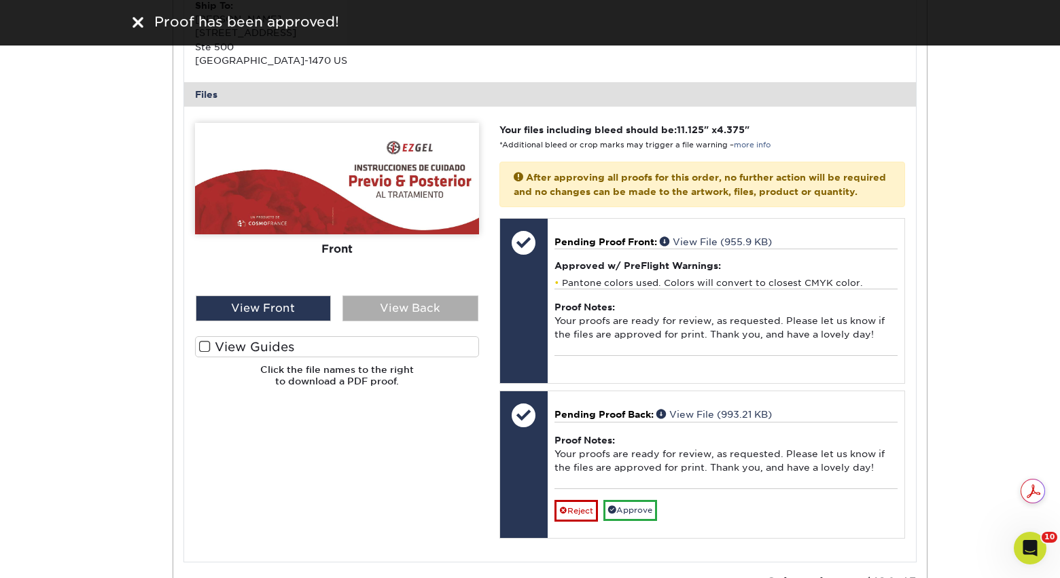
click at [424, 300] on div "View Back" at bounding box center [410, 309] width 136 height 26
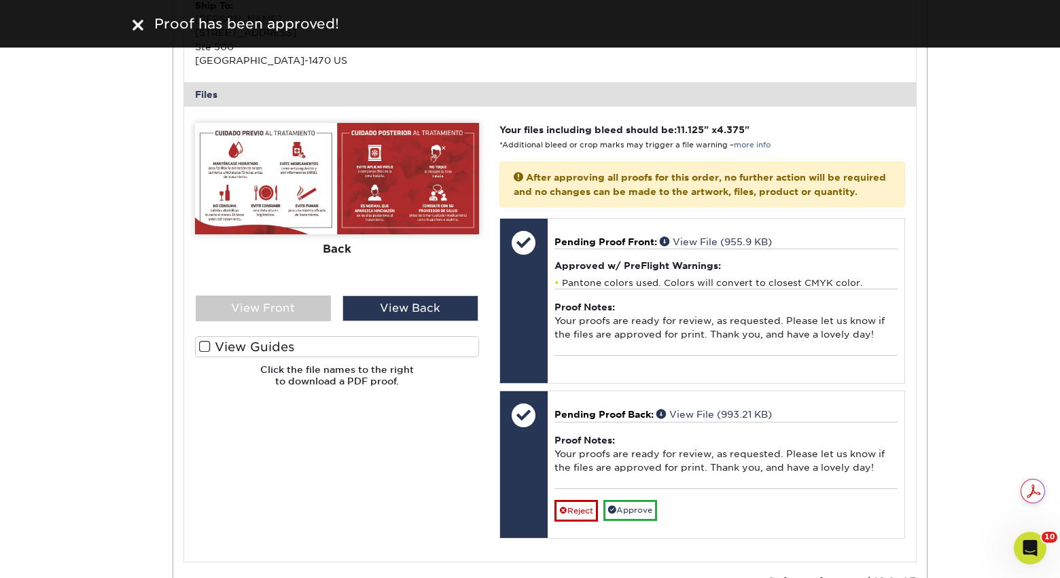
click at [367, 215] on img at bounding box center [337, 178] width 284 height 111
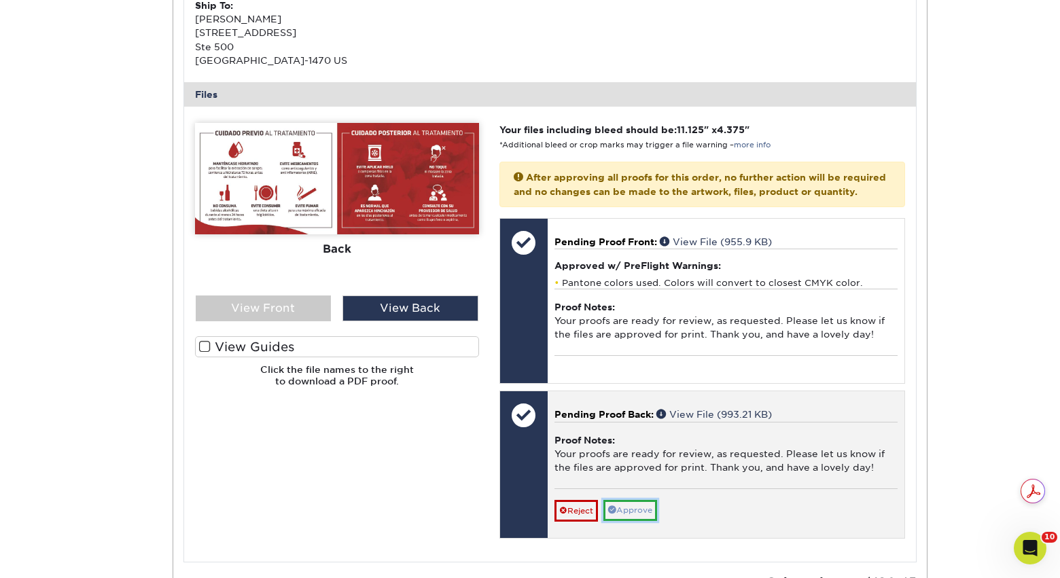
click at [636, 521] on link "Approve" at bounding box center [630, 510] width 54 height 21
